Goal: Task Accomplishment & Management: Use online tool/utility

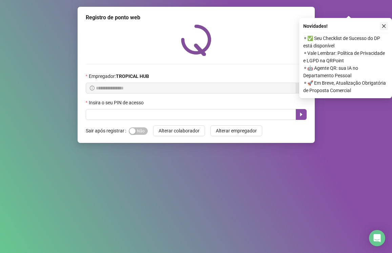
click at [383, 26] on icon "close" at bounding box center [384, 26] width 4 height 4
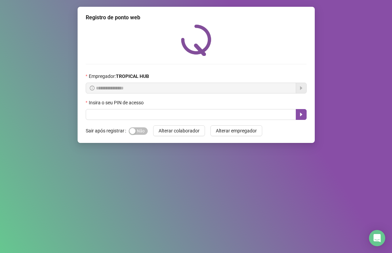
click at [217, 196] on div "**********" at bounding box center [196, 126] width 392 height 253
click at [136, 129] on span "Sim Não" at bounding box center [138, 130] width 19 height 7
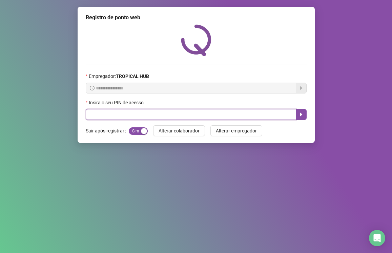
click at [166, 116] on input "text" at bounding box center [191, 114] width 210 height 11
type input "*****"
click at [301, 115] on icon "caret-right" at bounding box center [301, 115] width 2 height 4
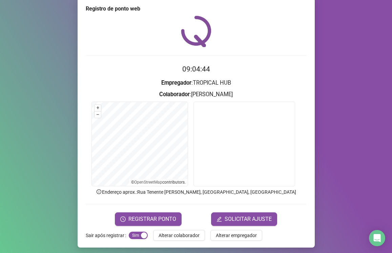
scroll to position [12, 0]
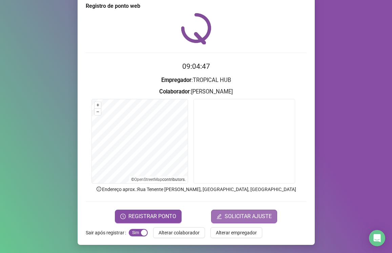
click at [266, 216] on span "SOLICITAR AJUSTE" at bounding box center [247, 216] width 47 height 8
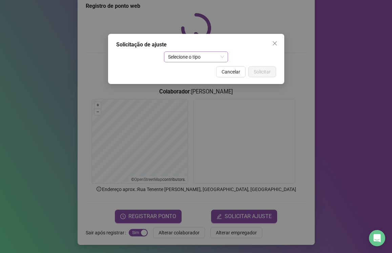
click at [210, 57] on span "Selecione o tipo" at bounding box center [196, 57] width 56 height 10
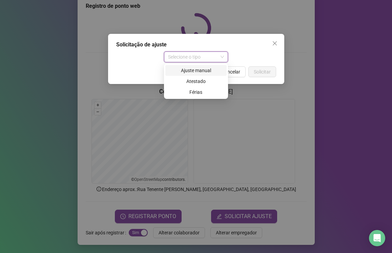
click at [210, 57] on span "Selecione o tipo" at bounding box center [196, 57] width 56 height 10
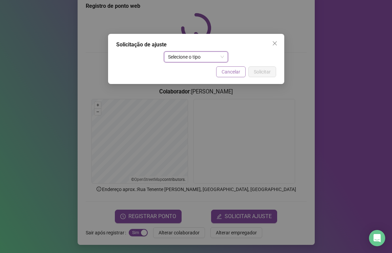
click at [232, 71] on span "Cancelar" at bounding box center [230, 71] width 19 height 7
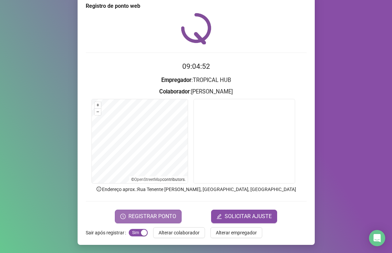
click at [151, 212] on span "REGISTRAR PONTO" at bounding box center [152, 216] width 48 height 8
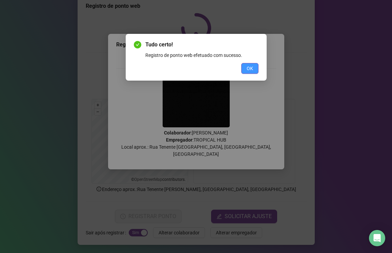
click at [246, 70] on span "OK" at bounding box center [249, 68] width 6 height 7
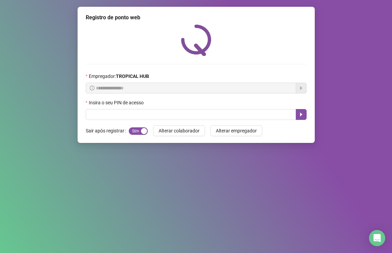
scroll to position [0, 0]
